Goal: Transaction & Acquisition: Purchase product/service

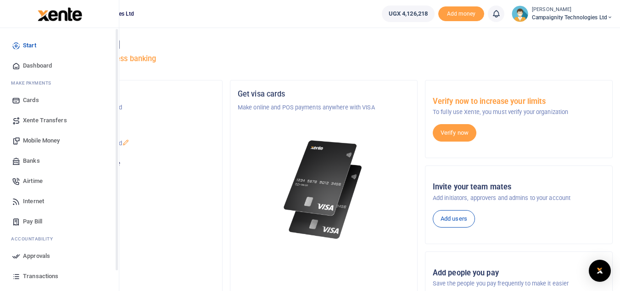
click at [26, 274] on span "Transactions" at bounding box center [40, 275] width 35 height 9
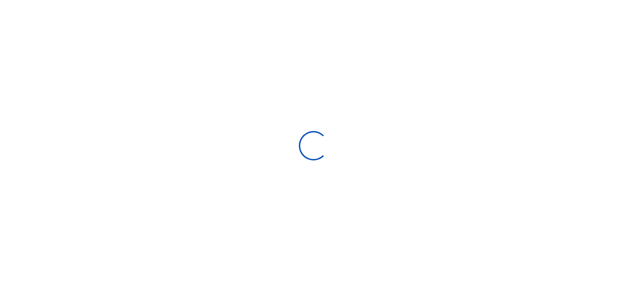
select select
type input "[DATE] - [DATE]"
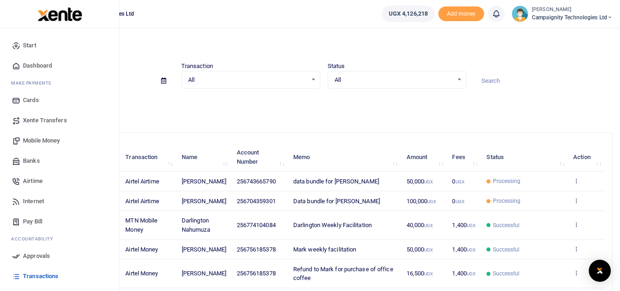
click at [53, 140] on span "Mobile Money" at bounding box center [41, 140] width 37 height 9
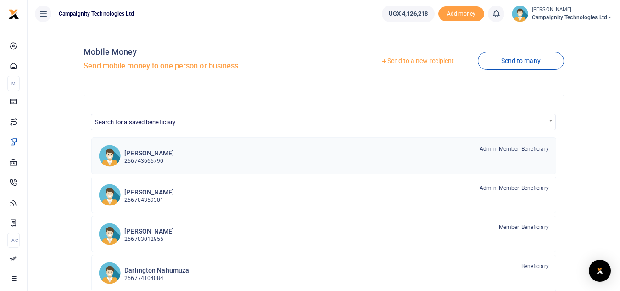
click at [152, 156] on h6 "Simon Nakibinge" at bounding box center [149, 153] width 50 height 8
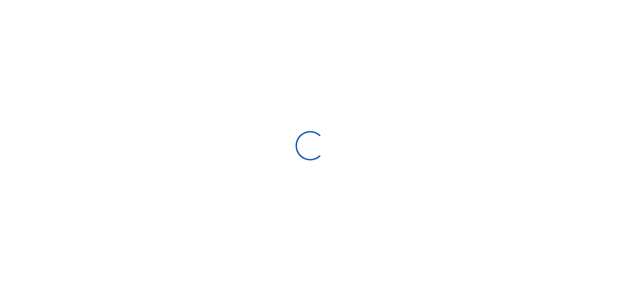
select select
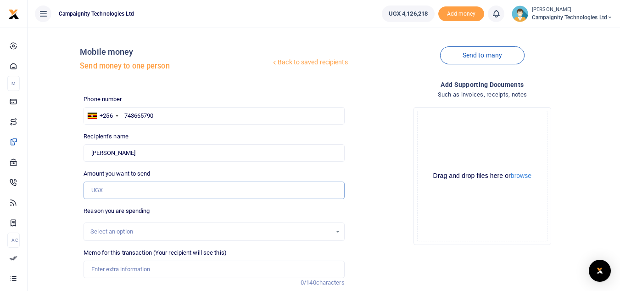
click at [133, 191] on input "Amount you want to send" at bounding box center [214, 189] width 261 height 17
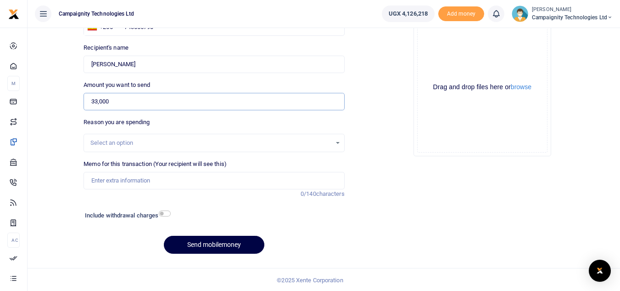
scroll to position [90, 0]
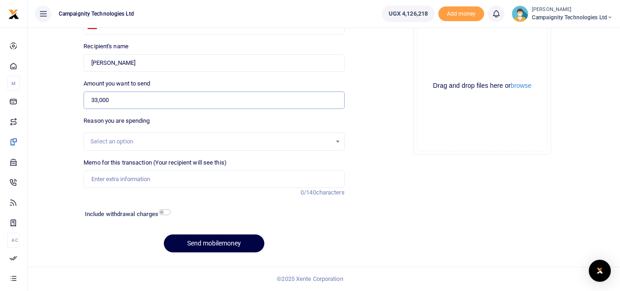
type input "33,000"
click at [179, 187] on input "Memo for this transaction (Your recipient will see this)" at bounding box center [214, 178] width 261 height 17
drag, startPoint x: 273, startPoint y: 181, endPoint x: 68, endPoint y: 181, distance: 205.3
click at [68, 181] on div "Back to saved recipients Mobile money Send money to one person Send to many Pho…" at bounding box center [324, 102] width 586 height 315
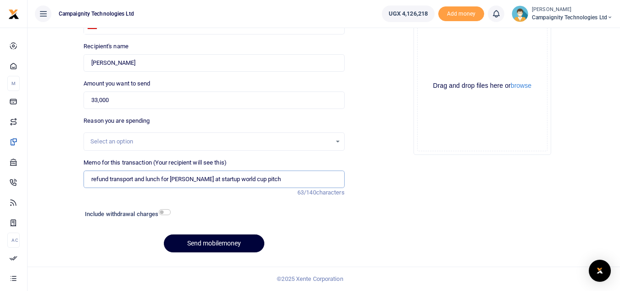
type input "refund transport and lunch for simon at startup world cup pitch"
click at [214, 246] on button "Send mobilemoney" at bounding box center [214, 243] width 101 height 18
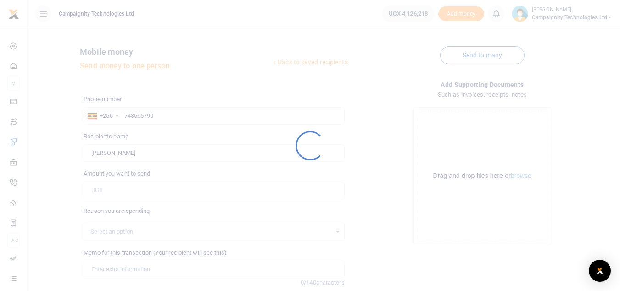
scroll to position [90, 0]
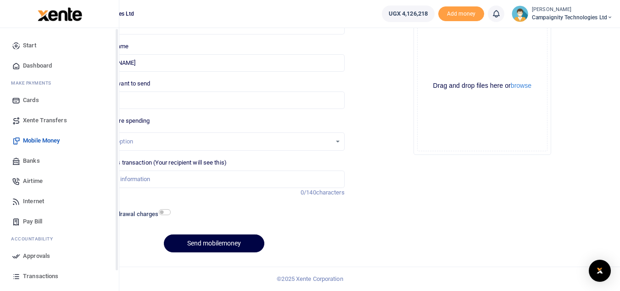
click at [42, 138] on span "Mobile Money" at bounding box center [41, 140] width 37 height 9
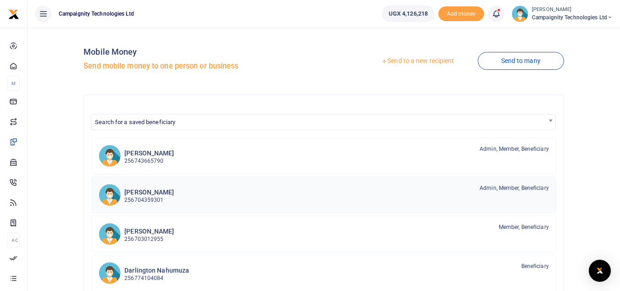
click at [165, 208] on link "Ethan Bampeire 256704359301 Admin, Member, Beneficiary" at bounding box center [323, 194] width 465 height 37
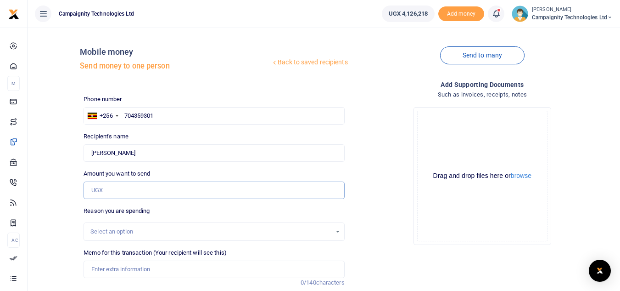
click at [153, 186] on input "Amount you want to send" at bounding box center [214, 189] width 261 height 17
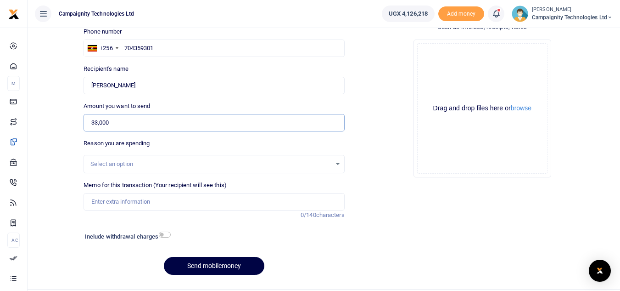
type input "33,000"
click at [206, 204] on input "Memo for this transaction (Your recipient will see this)" at bounding box center [214, 201] width 261 height 17
paste input "refund transport and lunch for [PERSON_NAME] at startup world cup pitch"
click at [187, 202] on input "refund transport and lunch for [PERSON_NAME] at startup world cup pitch" at bounding box center [214, 201] width 261 height 17
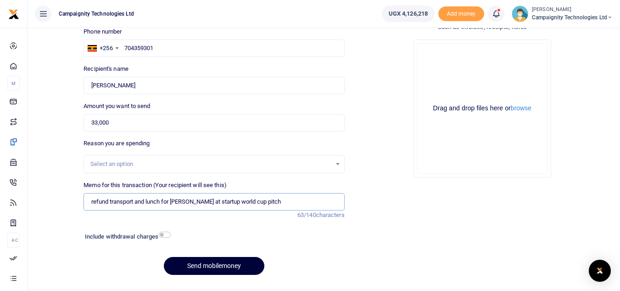
type input "refund transport and lunch for [PERSON_NAME] at startup world cup pitch"
click at [229, 261] on button "Send mobilemoney" at bounding box center [214, 266] width 101 height 18
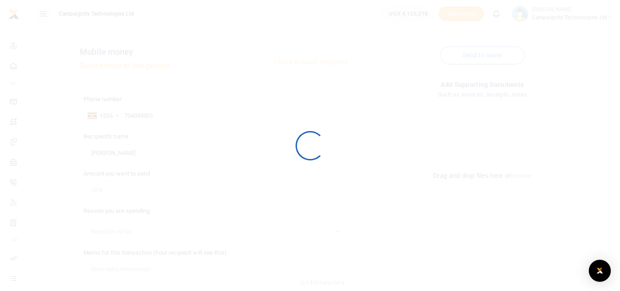
scroll to position [68, 0]
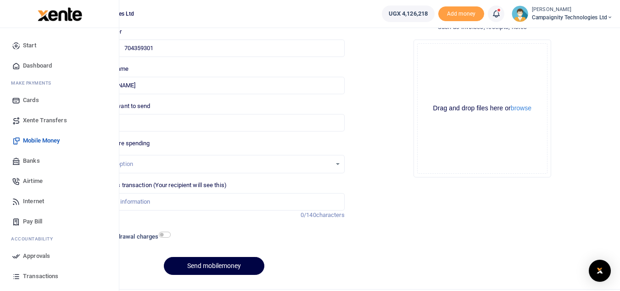
click at [38, 257] on span "Approvals" at bounding box center [36, 255] width 27 height 9
click at [34, 256] on span "Approvals" at bounding box center [36, 255] width 27 height 9
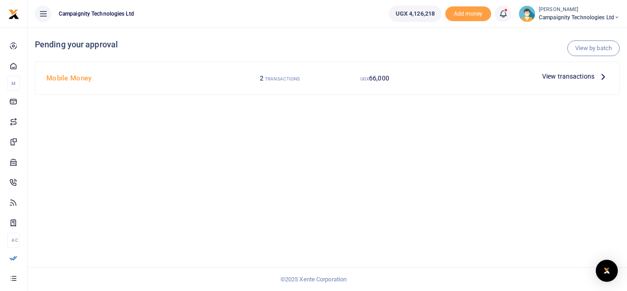
click at [578, 75] on span "View transactions" at bounding box center [568, 76] width 52 height 10
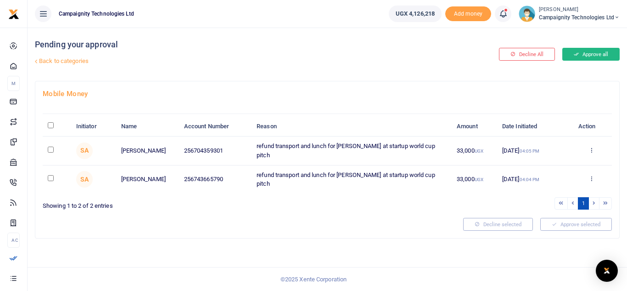
click at [595, 54] on button "Approve all" at bounding box center [591, 54] width 57 height 13
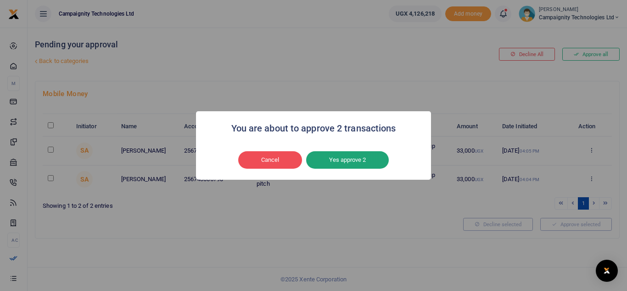
click at [353, 160] on button "Yes approve 2" at bounding box center [347, 159] width 83 height 17
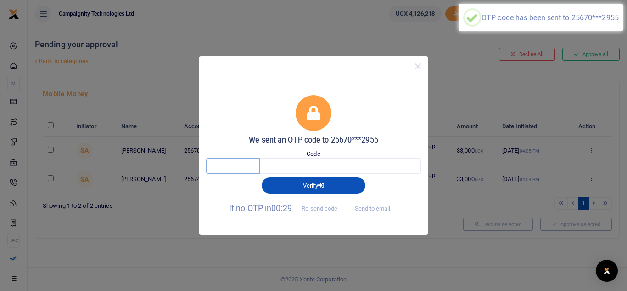
click at [231, 170] on input "text" at bounding box center [233, 166] width 54 height 16
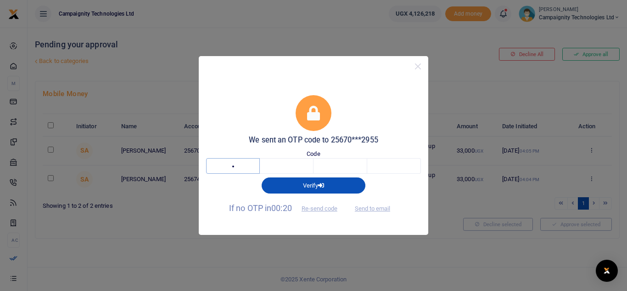
type input "9"
type input "0"
type input "5"
type input "1"
